Goal: Information Seeking & Learning: Get advice/opinions

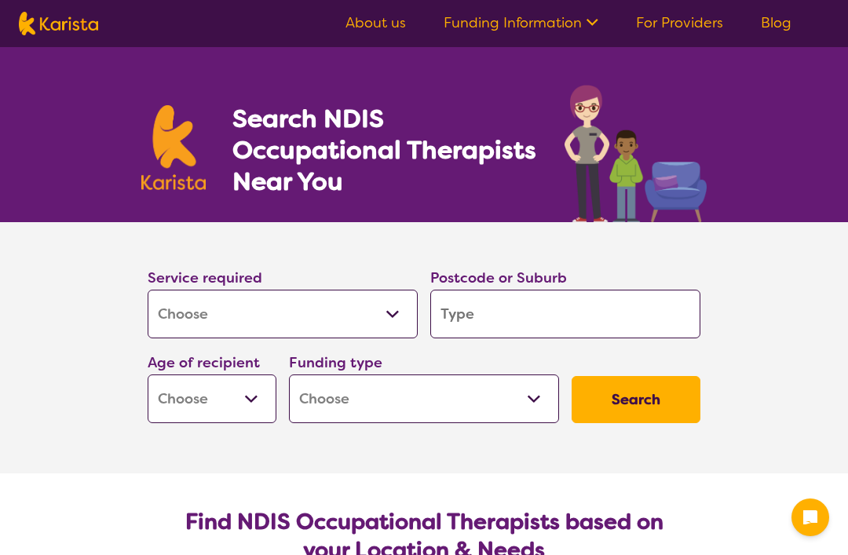
select select "[MEDICAL_DATA]"
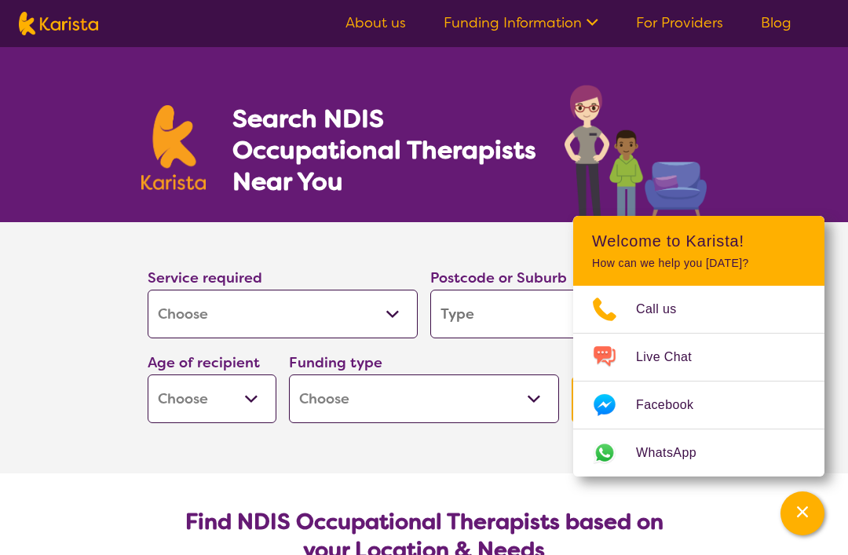
click at [386, 309] on select "Allied Health Assistant Assessment (ADHD or Autism) Behaviour support Counselli…" at bounding box center [283, 314] width 270 height 49
click at [547, 307] on input "search" at bounding box center [565, 314] width 270 height 49
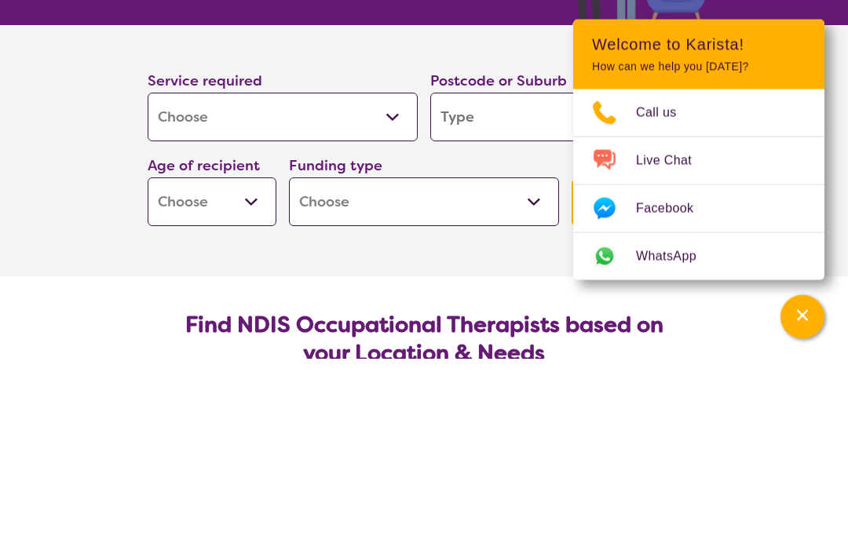
type input "3"
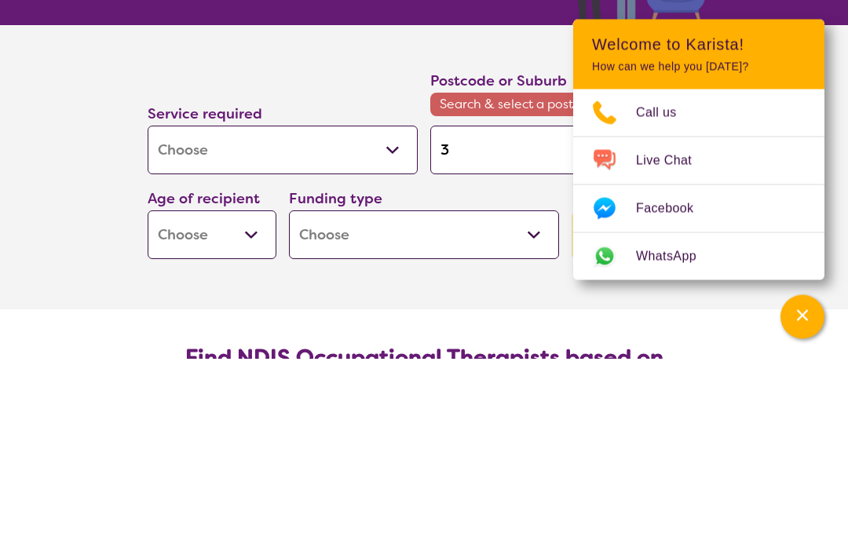
type input "31"
type input "313"
type input "3137"
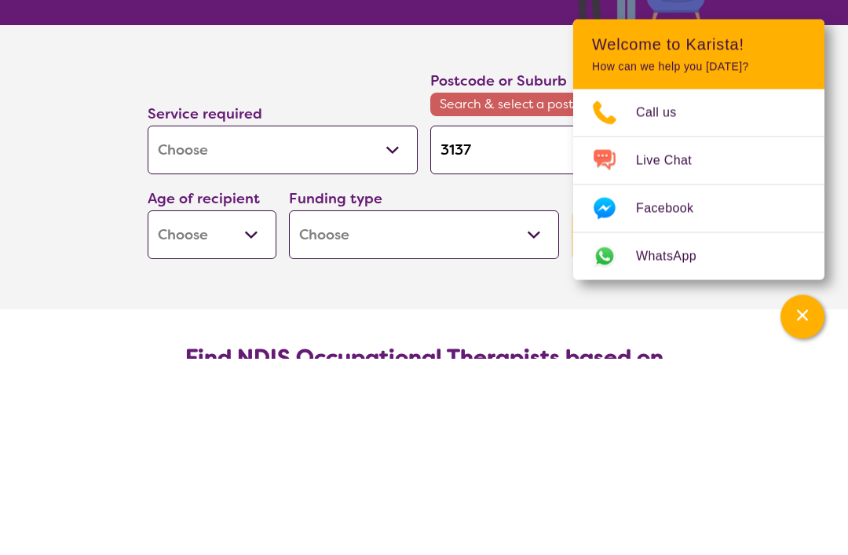
type input "3137"
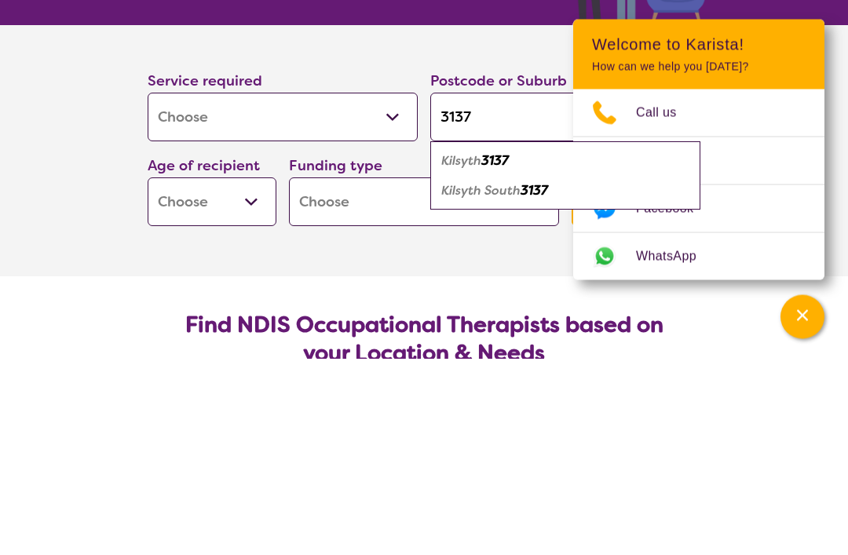
type input "3137"
click at [519, 373] on div "Kilsyth South 3137" at bounding box center [565, 388] width 254 height 30
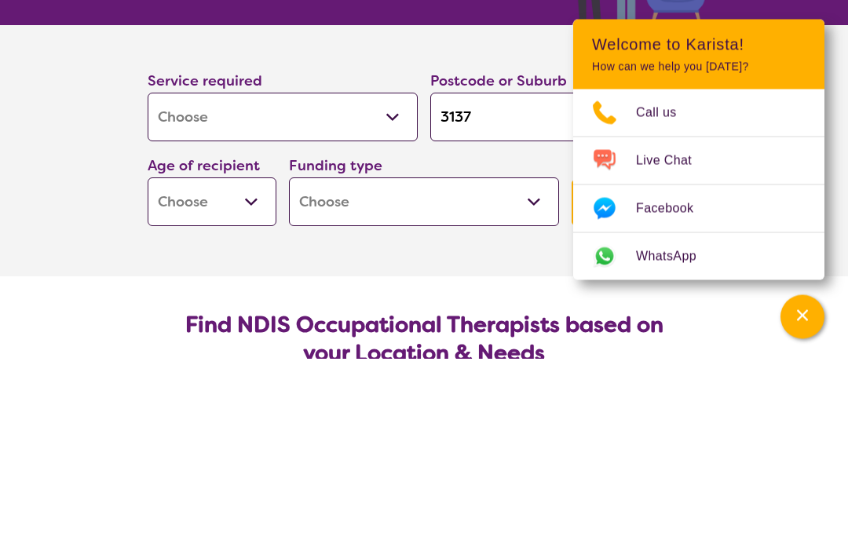
scroll to position [197, 0]
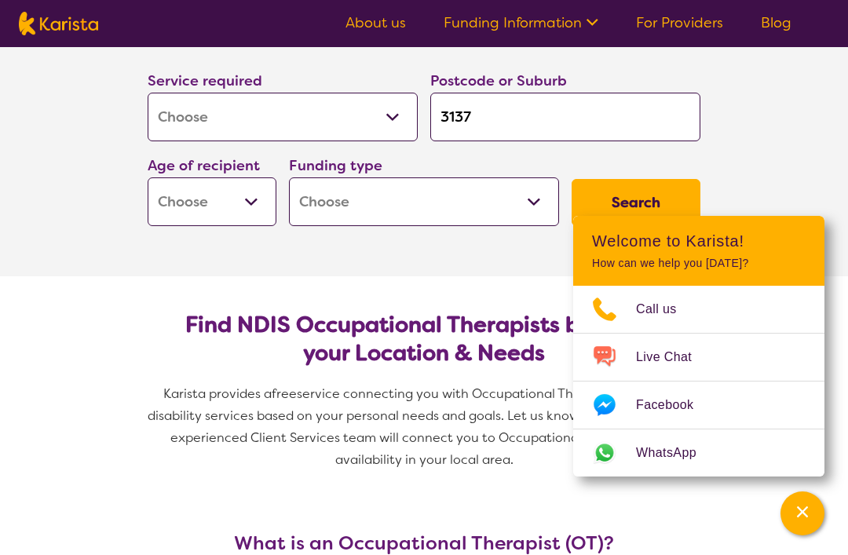
click at [539, 199] on select "Home Care Package (HCP) National Disability Insurance Scheme (NDIS) I don't know" at bounding box center [424, 201] width 270 height 49
select select "i-don-t-know"
click at [254, 201] on select "Early Childhood - 0 to 9 Child - 10 to 11 Adolescent - 12 to 17 Adult - 18 to 6…" at bounding box center [212, 201] width 129 height 49
select select "AD"
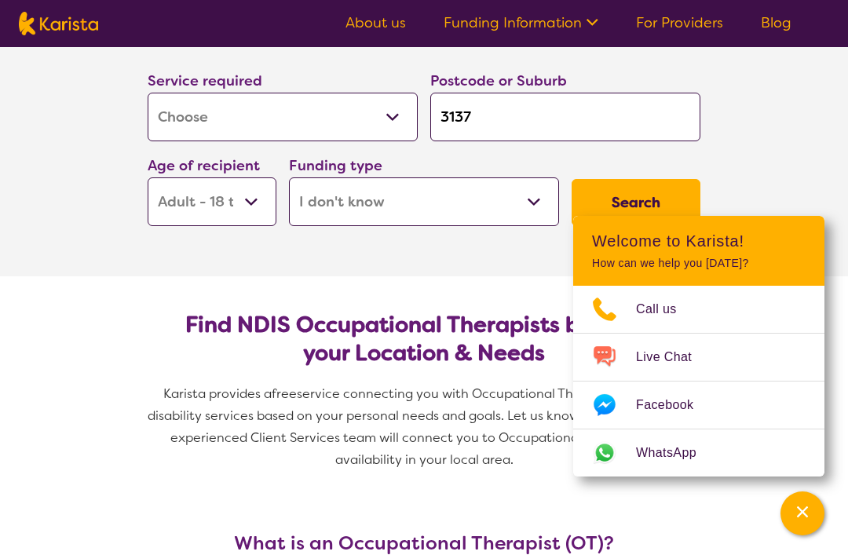
select select "AD"
click at [637, 199] on button "Search" at bounding box center [636, 202] width 129 height 47
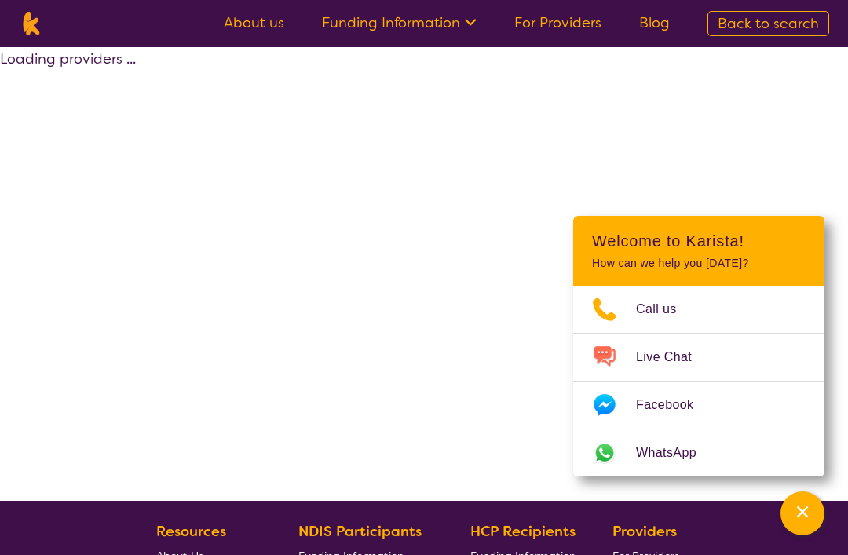
select select "[MEDICAL_DATA]"
select select "AD"
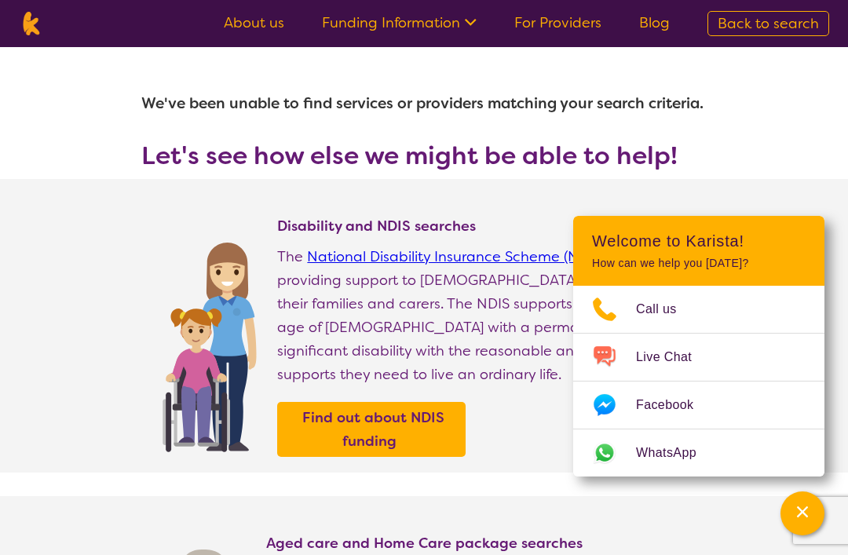
click at [796, 506] on icon "Channel Menu" at bounding box center [803, 512] width 16 height 16
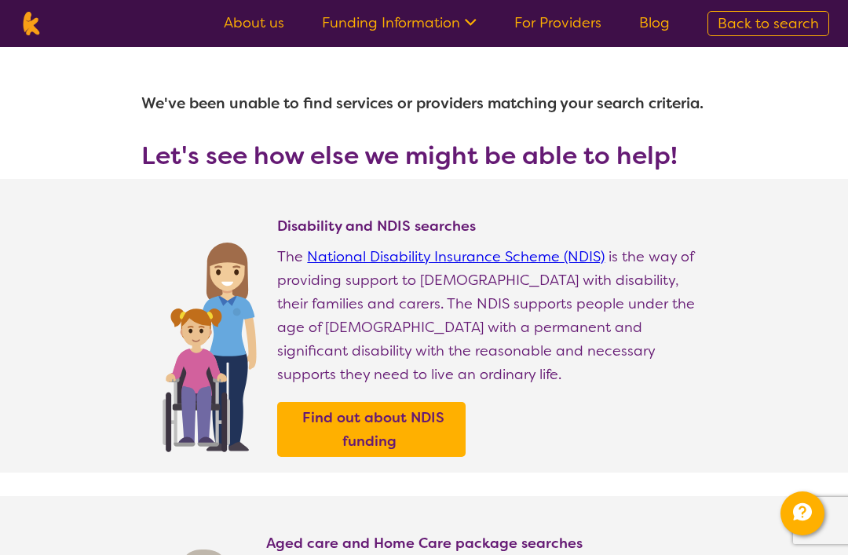
click at [583, 18] on link "For Providers" at bounding box center [557, 22] width 87 height 19
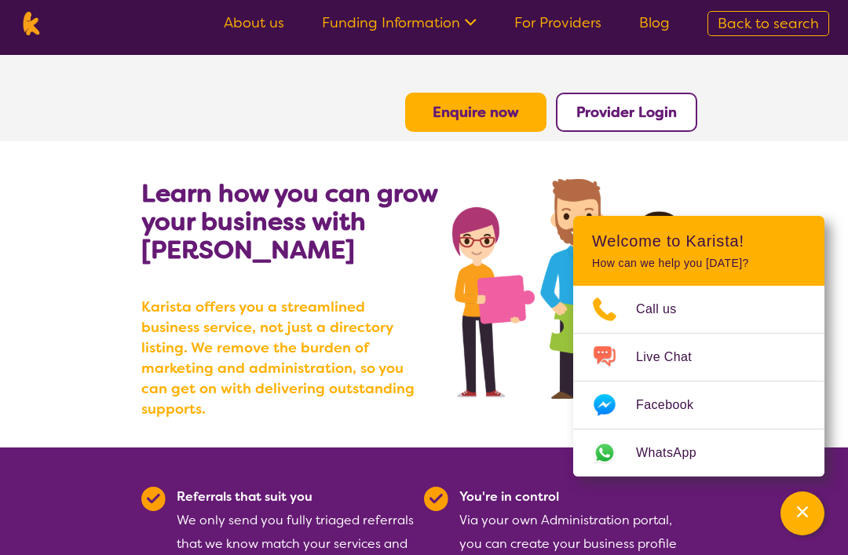
click at [787, 141] on section "Learn how you can grow your business with Karista Karista offers you a streamli…" at bounding box center [424, 294] width 848 height 306
click at [272, 20] on link "About us" at bounding box center [254, 22] width 60 height 19
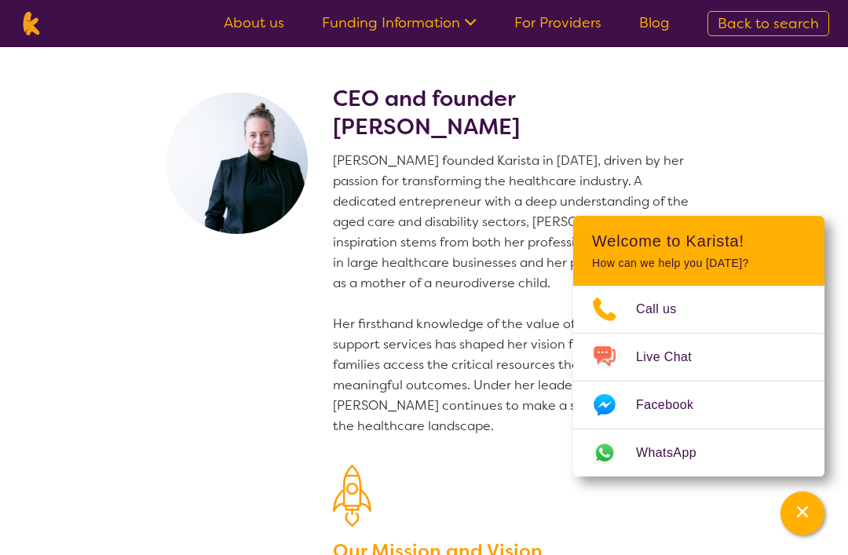
click at [791, 514] on div "Channel Menu" at bounding box center [802, 513] width 31 height 35
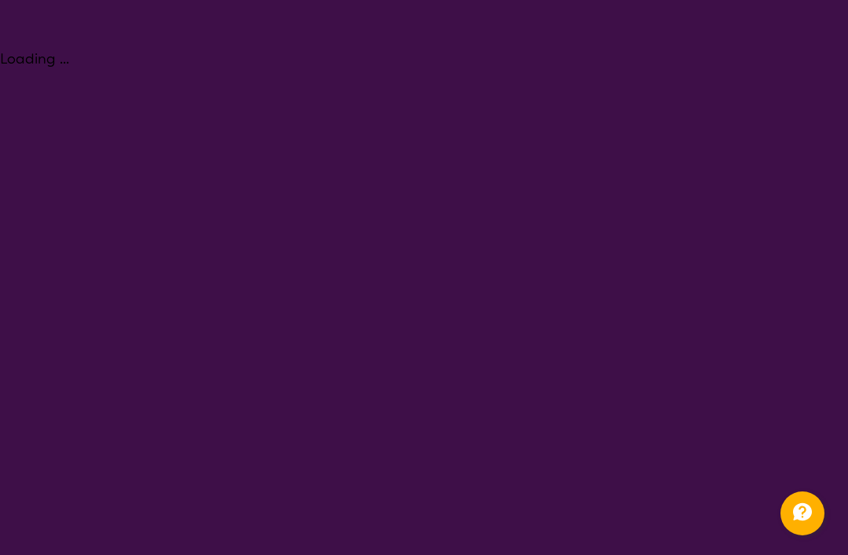
select select "[MEDICAL_DATA]"
select select "AD"
select select "i-don-t-know"
select select "[MEDICAL_DATA]"
select select "AD"
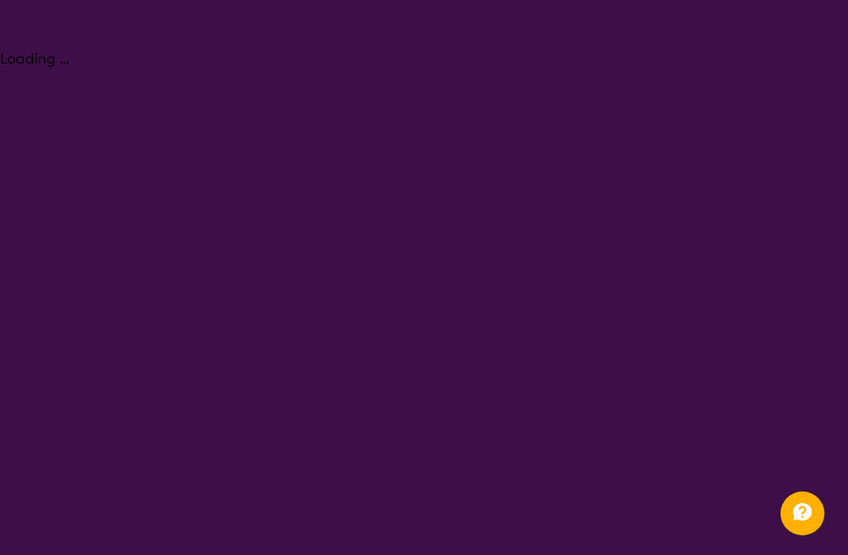
select select "i-don-t-know"
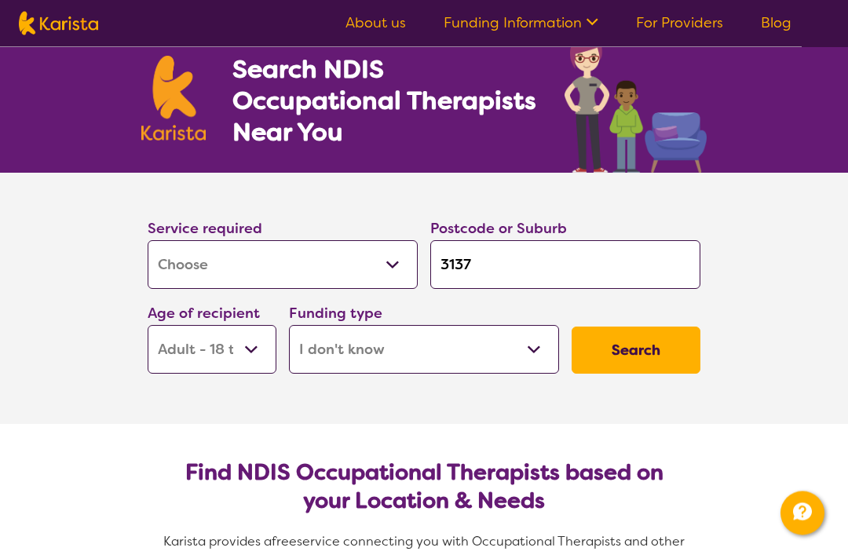
scroll to position [51, 0]
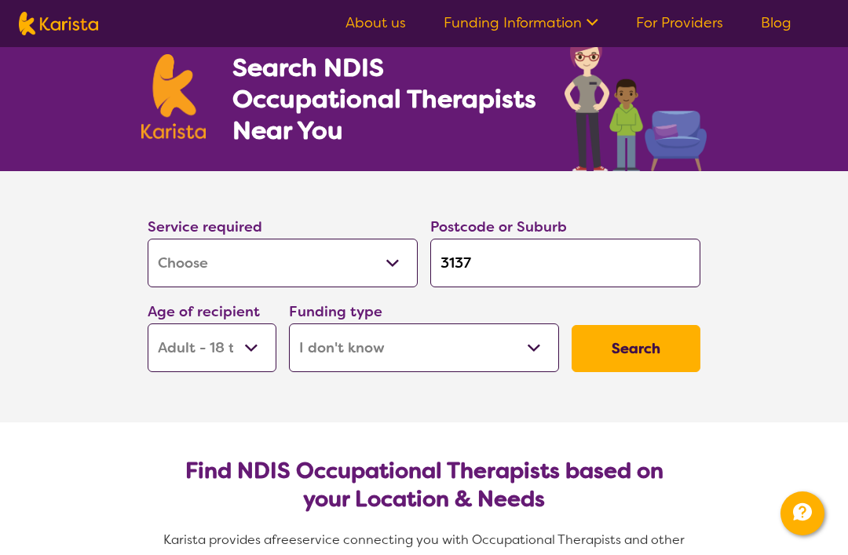
click at [637, 356] on button "Search" at bounding box center [636, 348] width 129 height 47
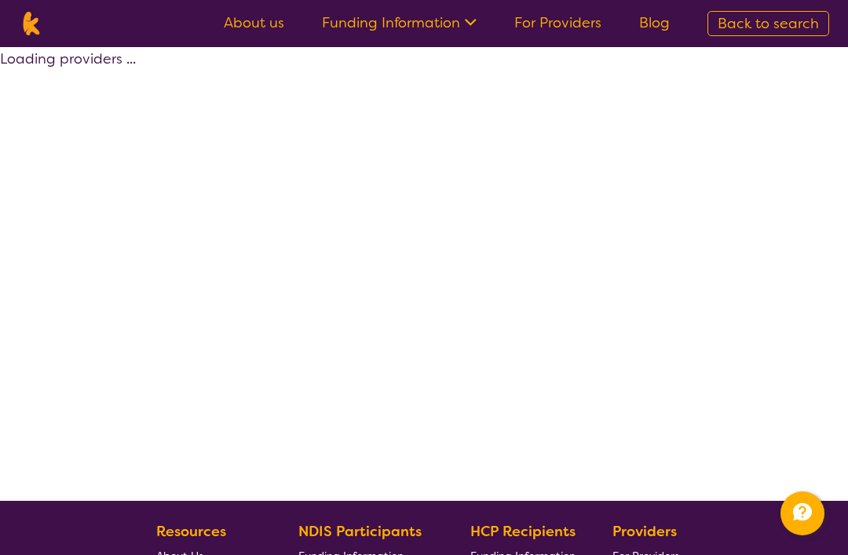
select select "[MEDICAL_DATA]"
select select "AD"
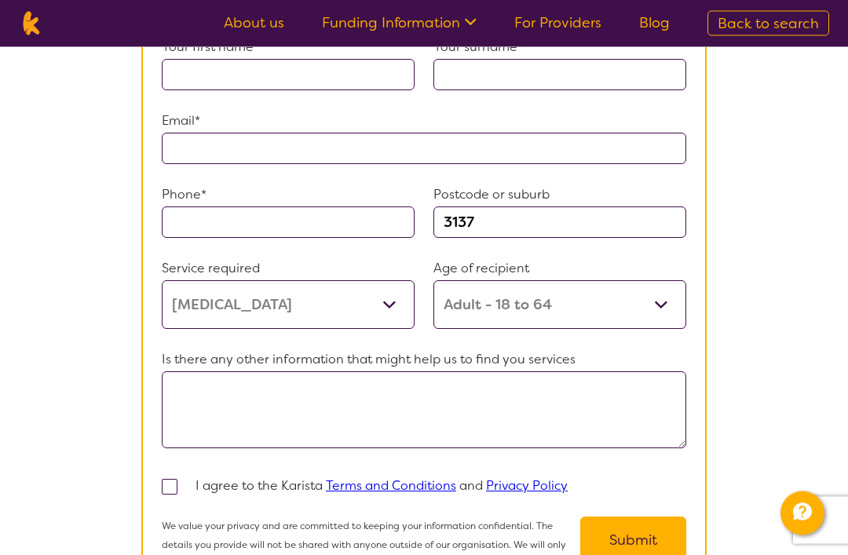
scroll to position [1108, 0]
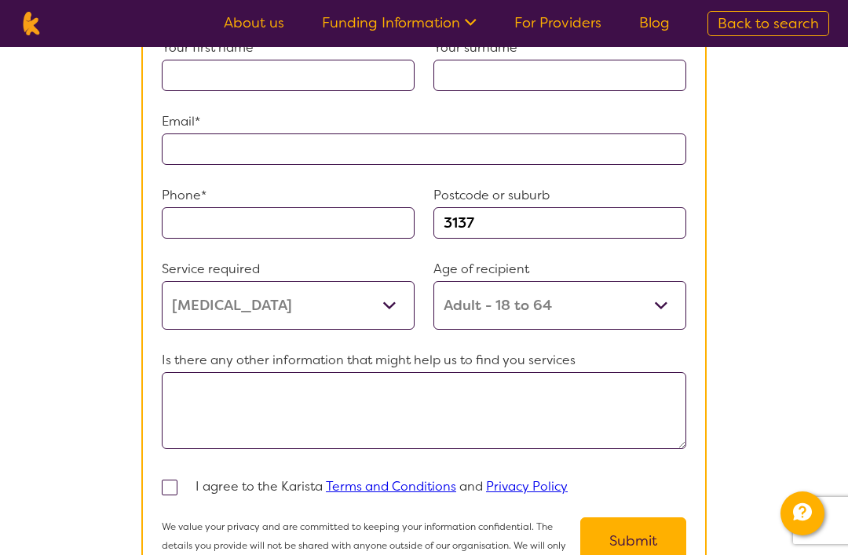
click at [393, 330] on select "Allied Health Assistant Assessment ([MEDICAL_DATA] or [MEDICAL_DATA]) Behaviour…" at bounding box center [288, 305] width 253 height 49
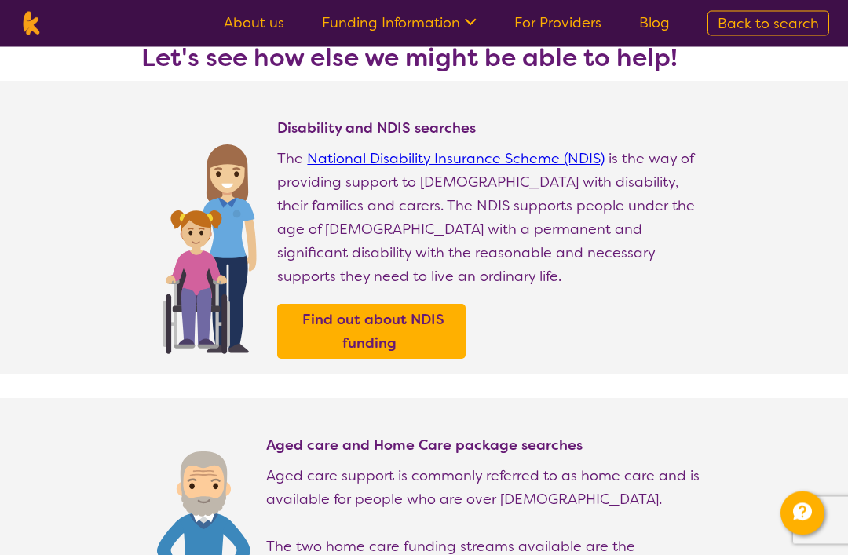
scroll to position [95, 0]
